Goal: Manage account settings

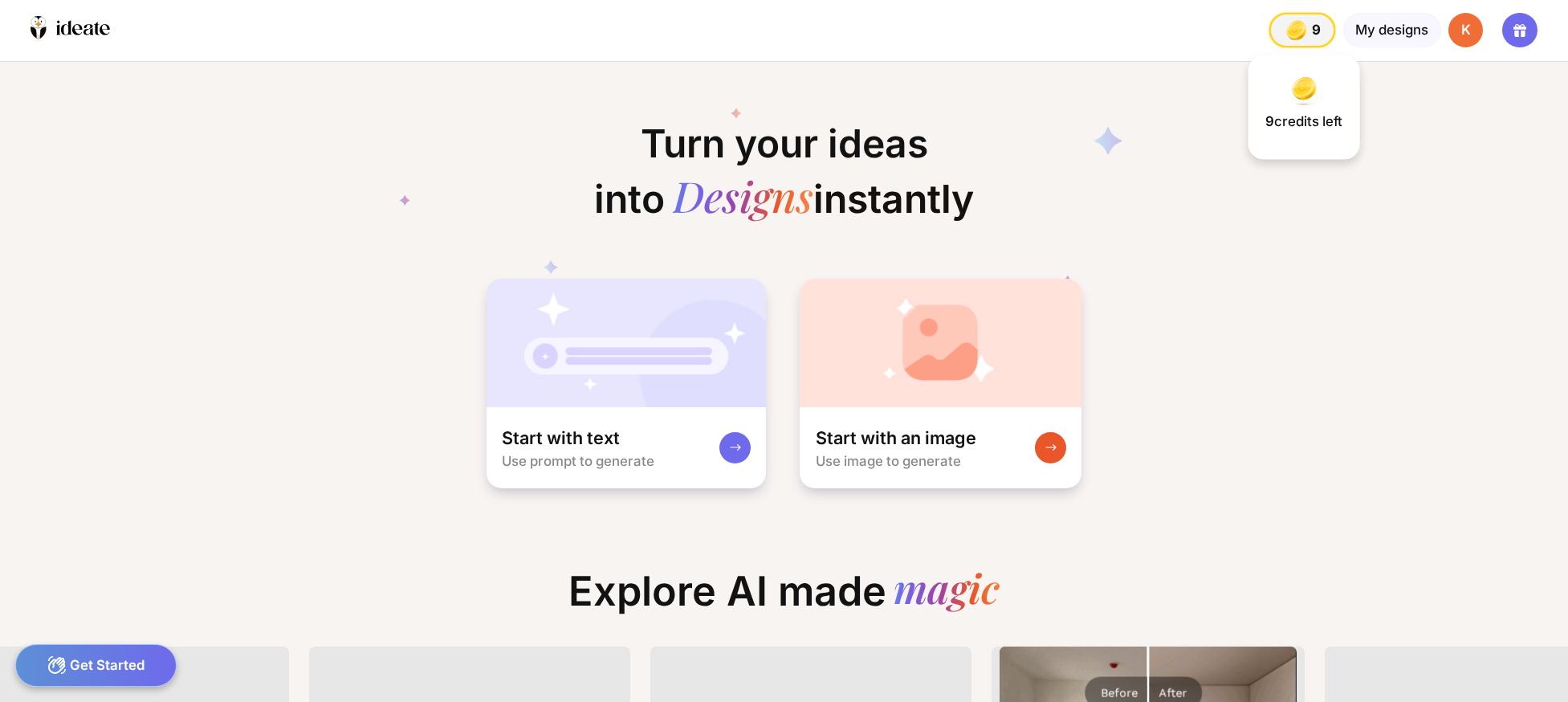
click at [1288, 25] on img at bounding box center [1296, 30] width 27 height 27
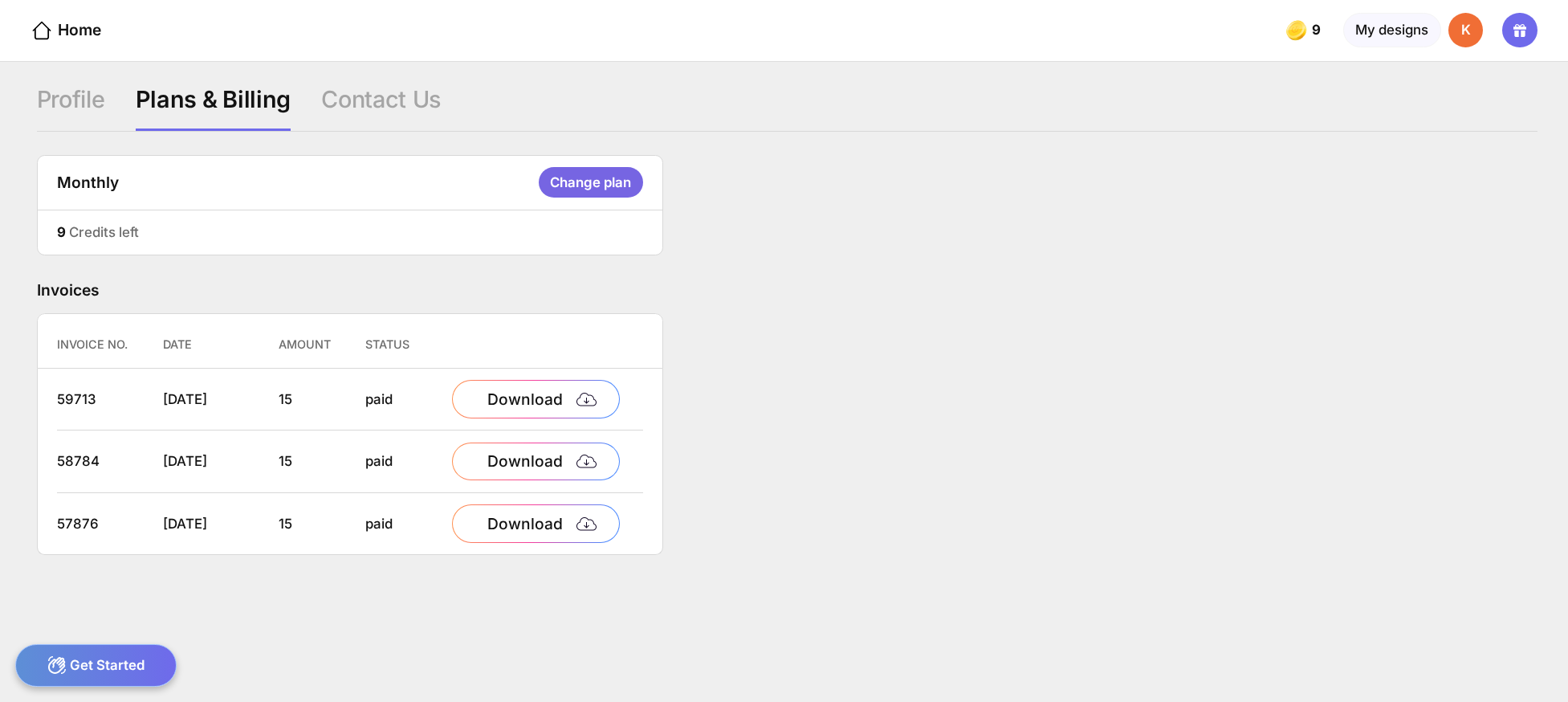
click at [64, 233] on div "9" at bounding box center [61, 232] width 9 height 21
click at [601, 177] on div "Change plan" at bounding box center [591, 182] width 105 height 31
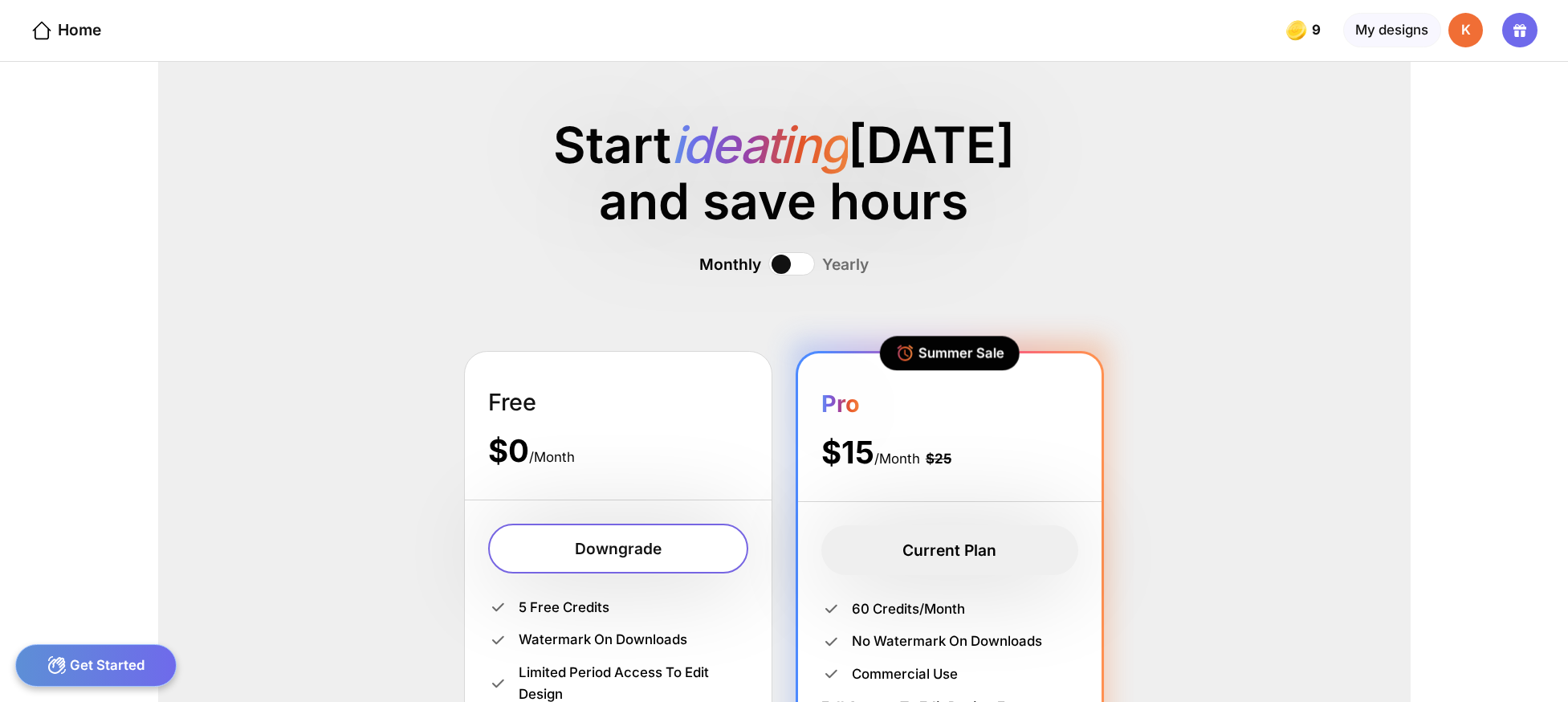
click at [1467, 31] on div "K" at bounding box center [1466, 31] width 35 height 35
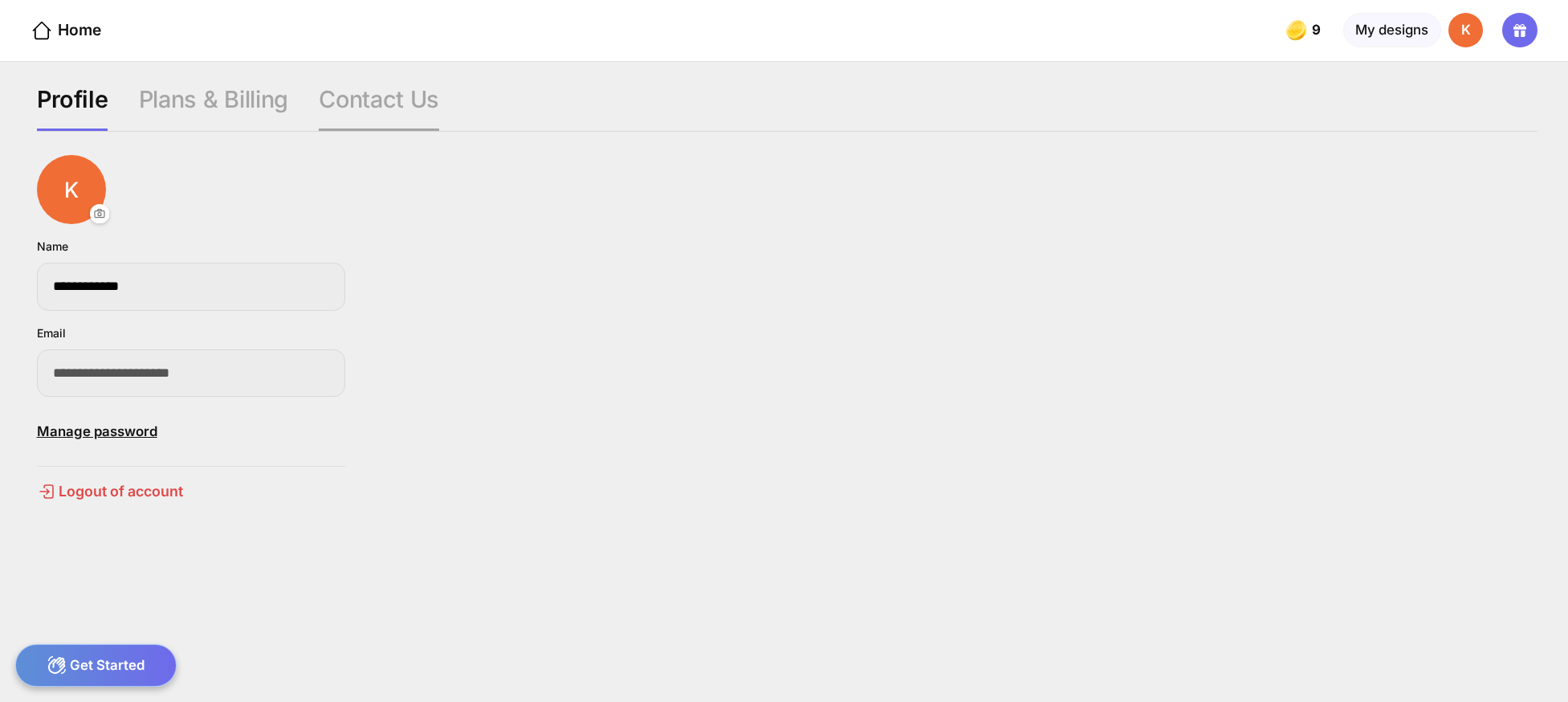
click at [363, 85] on div "Contact Us" at bounding box center [379, 108] width 120 height 46
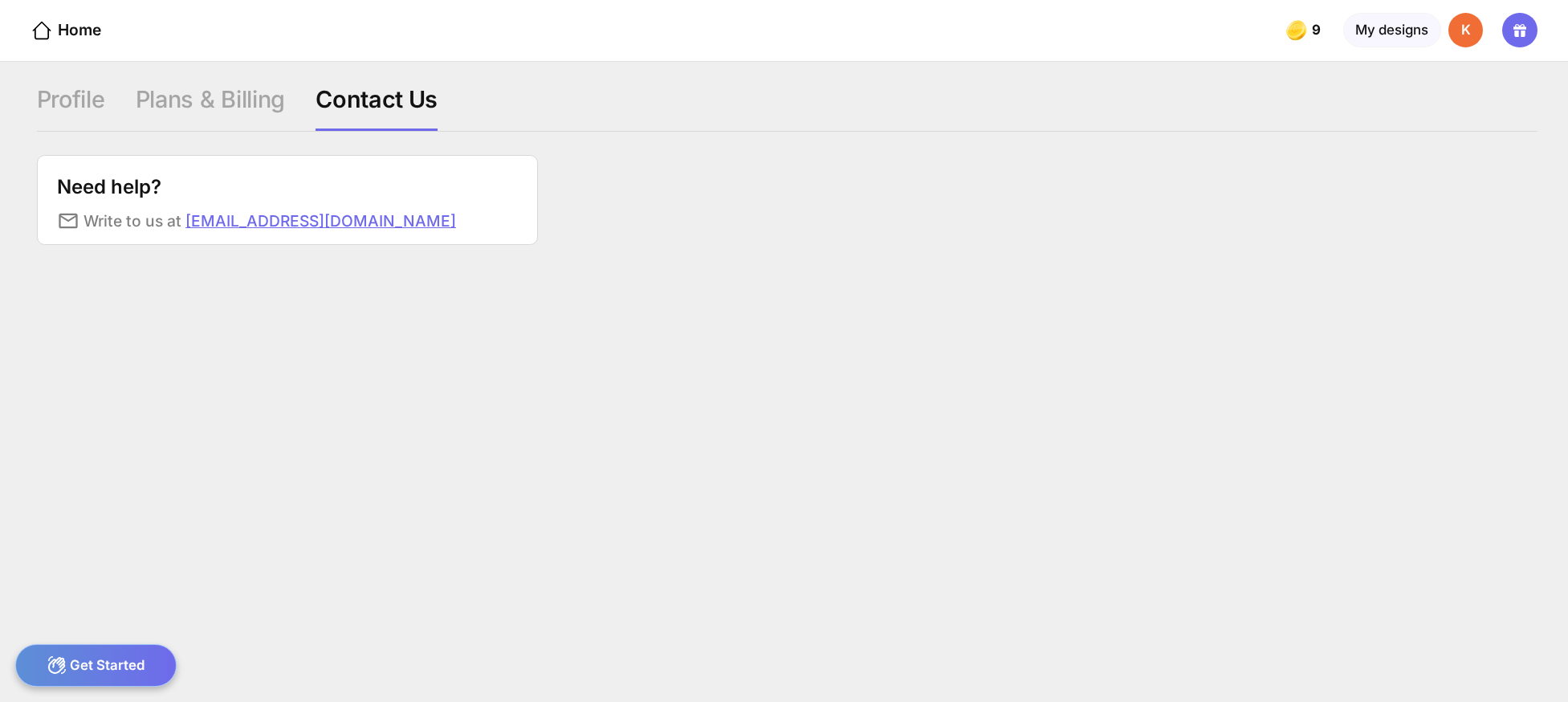
drag, startPoint x: 354, startPoint y: 220, endPoint x: 171, endPoint y: 225, distance: 183.1
click at [173, 224] on div "Write to us at connect@foyr.com" at bounding box center [287, 221] width 461 height 24
